Goal: Task Accomplishment & Management: Complete application form

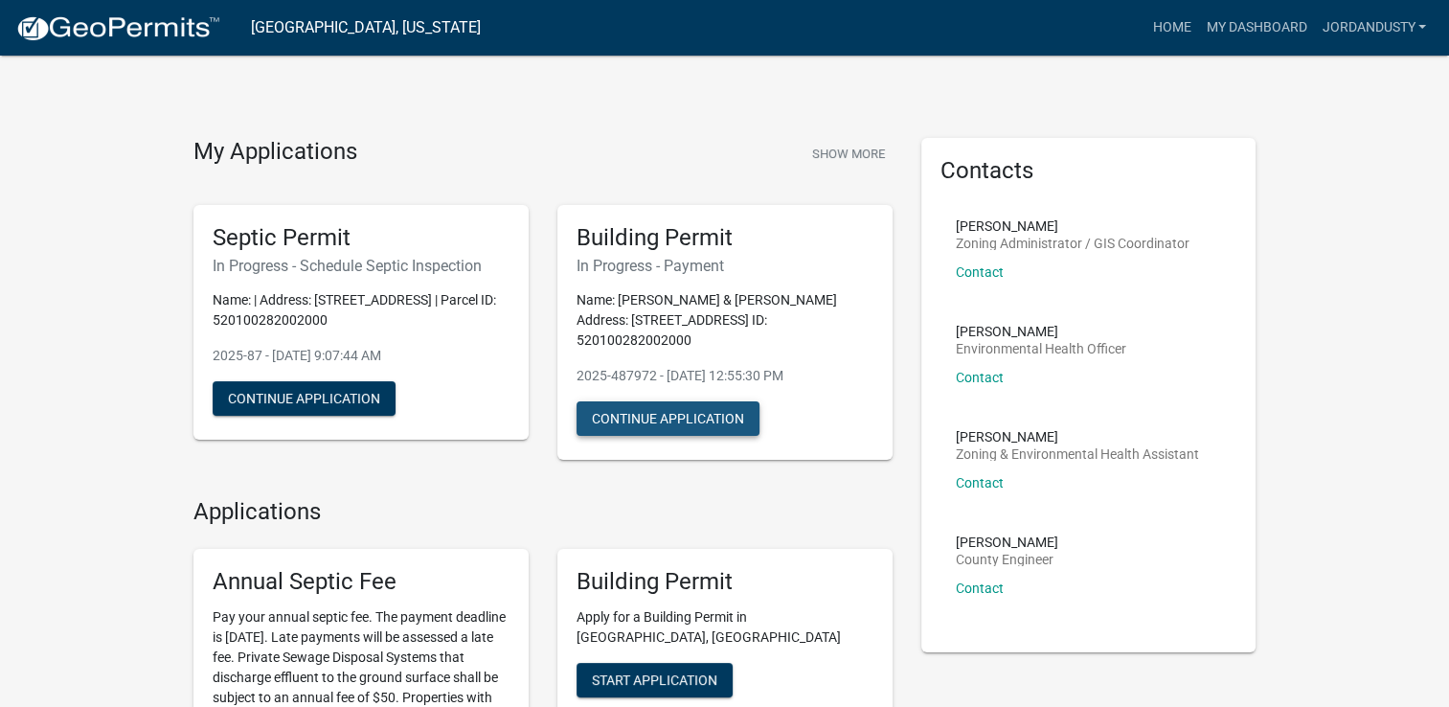
click at [675, 401] on button "Continue Application" at bounding box center [667, 418] width 183 height 34
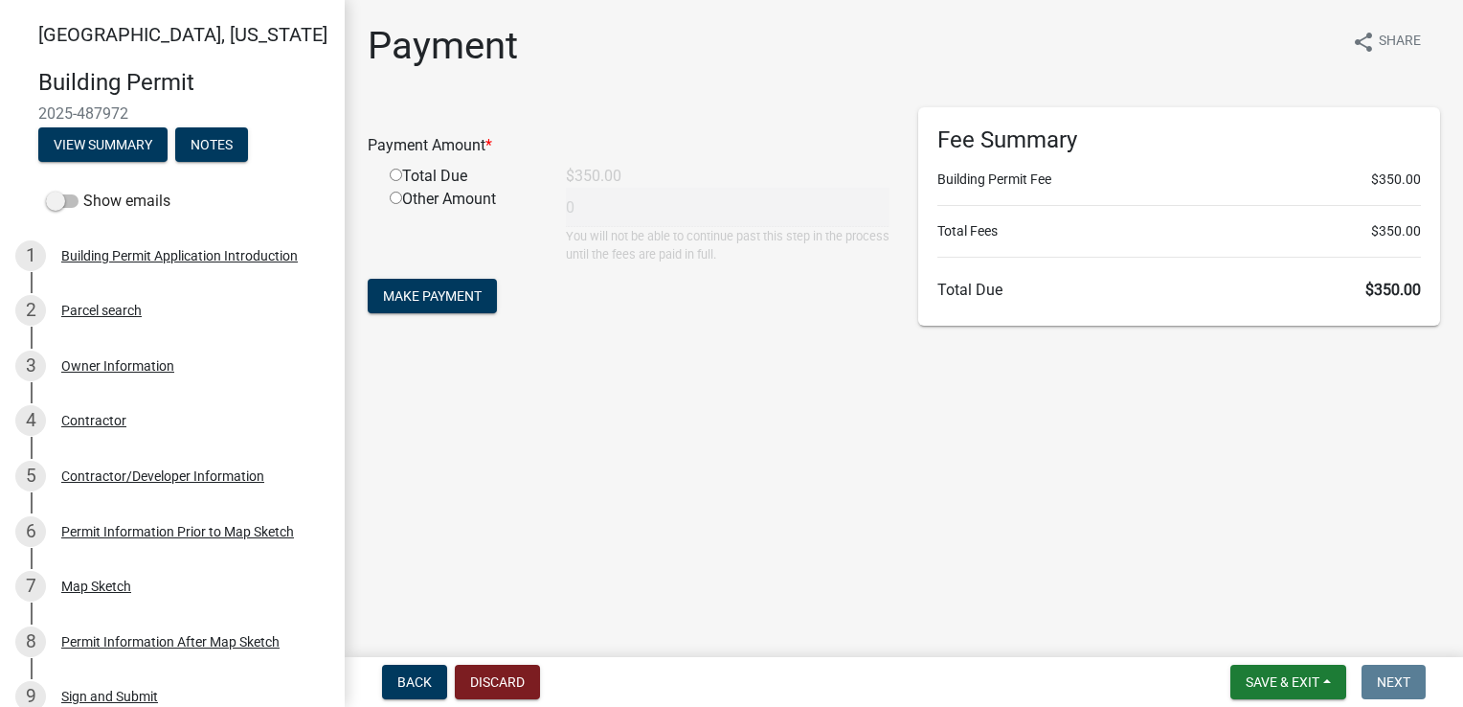
click at [394, 174] on input "radio" at bounding box center [396, 175] width 12 height 12
radio input "true"
type input "350"
click at [400, 299] on span "Make Payment" at bounding box center [432, 295] width 99 height 15
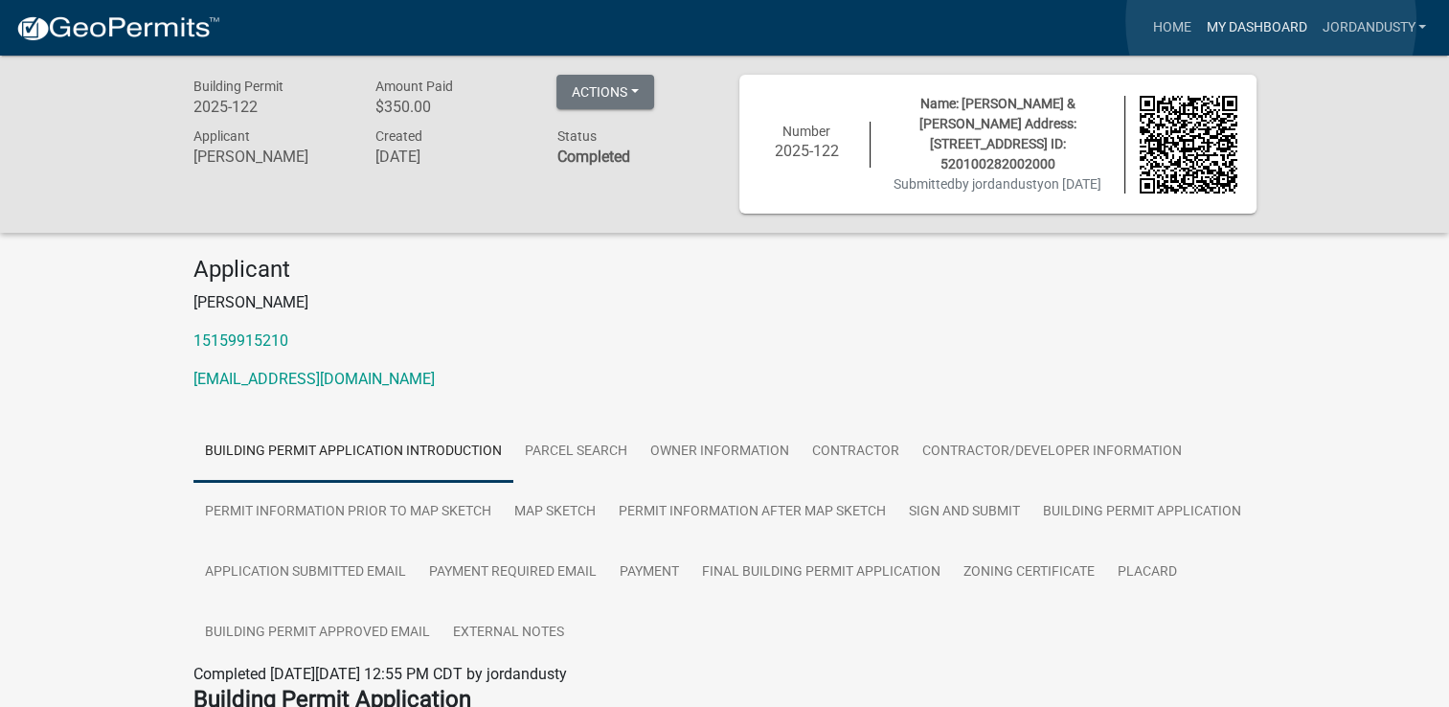
click at [1271, 21] on link "My Dashboard" at bounding box center [1256, 28] width 116 height 36
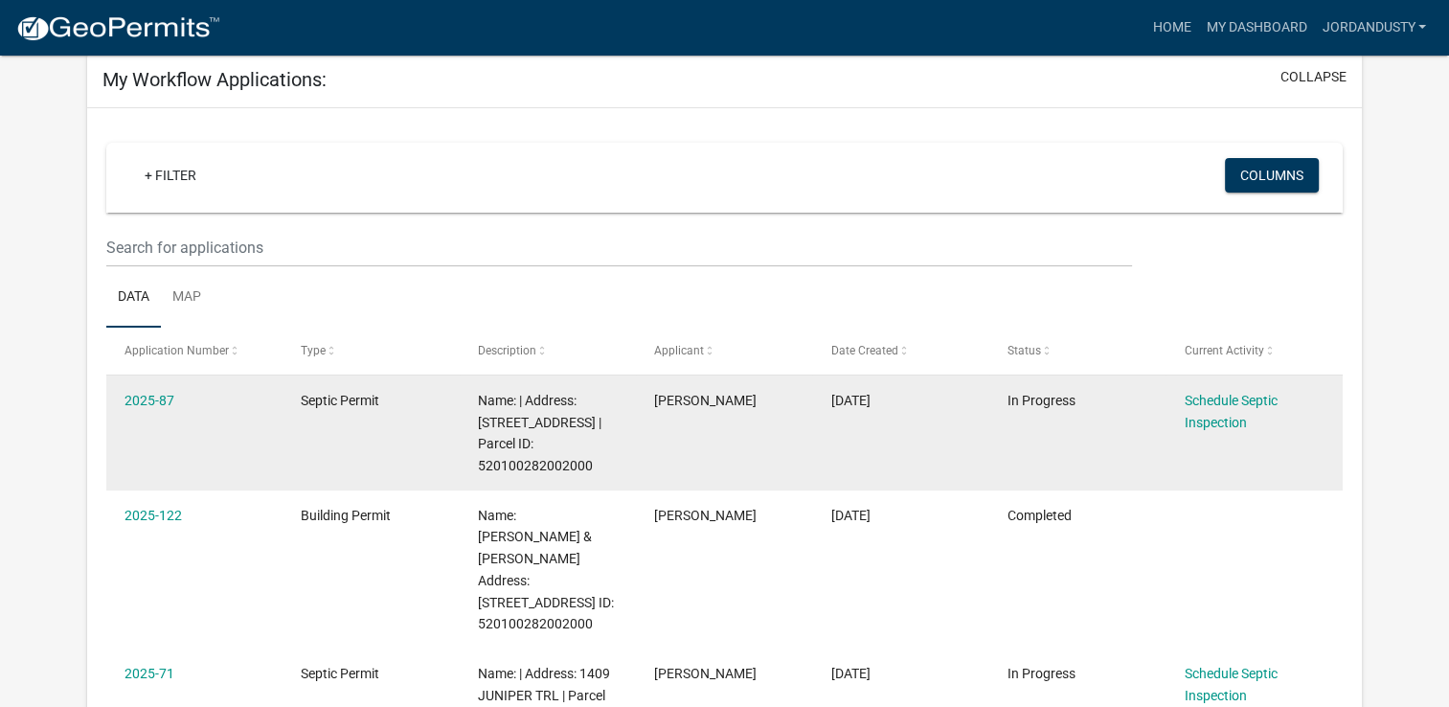
scroll to position [191, 0]
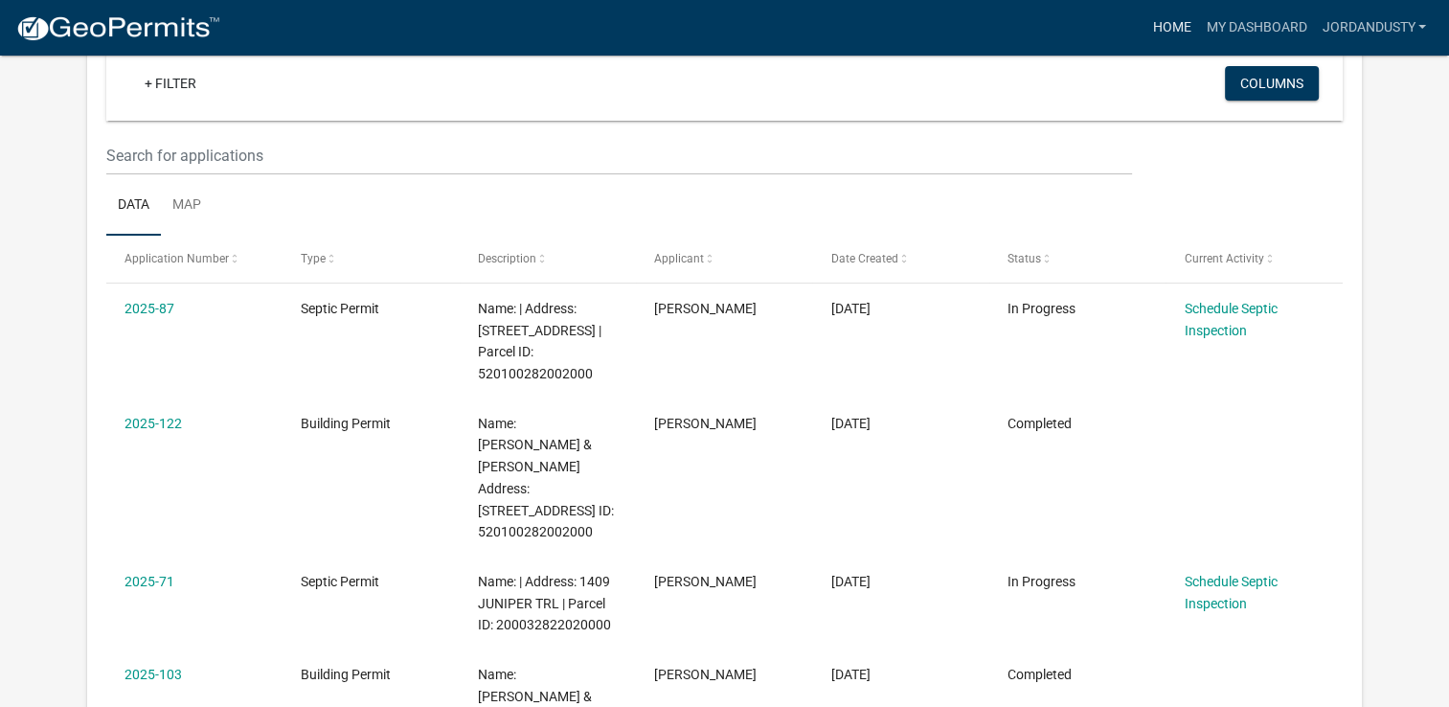
click at [1168, 24] on link "Home" at bounding box center [1171, 28] width 54 height 36
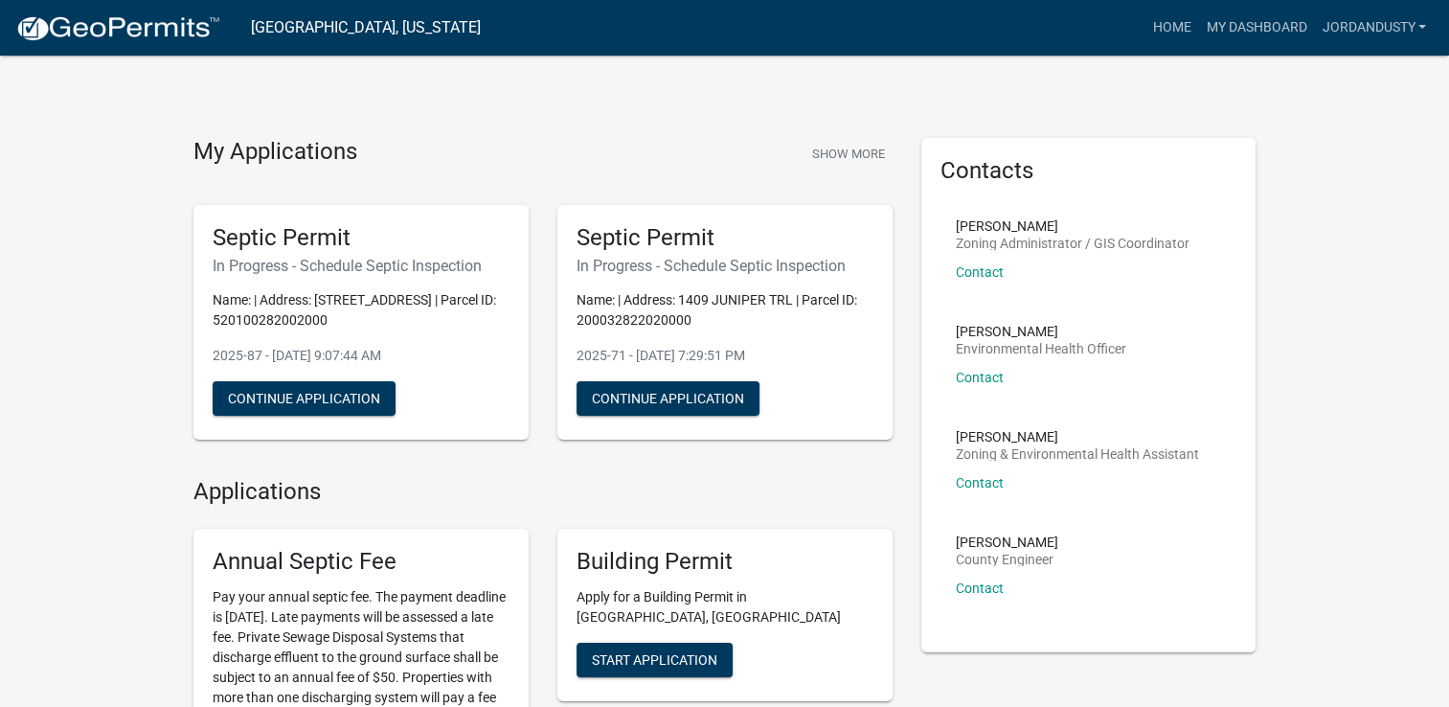
click at [728, 453] on div "Septic Permit In Progress - Schedule Septic Inspection Name: | Address: 1409 JU…" at bounding box center [725, 323] width 364 height 266
